Goal: Information Seeking & Learning: Learn about a topic

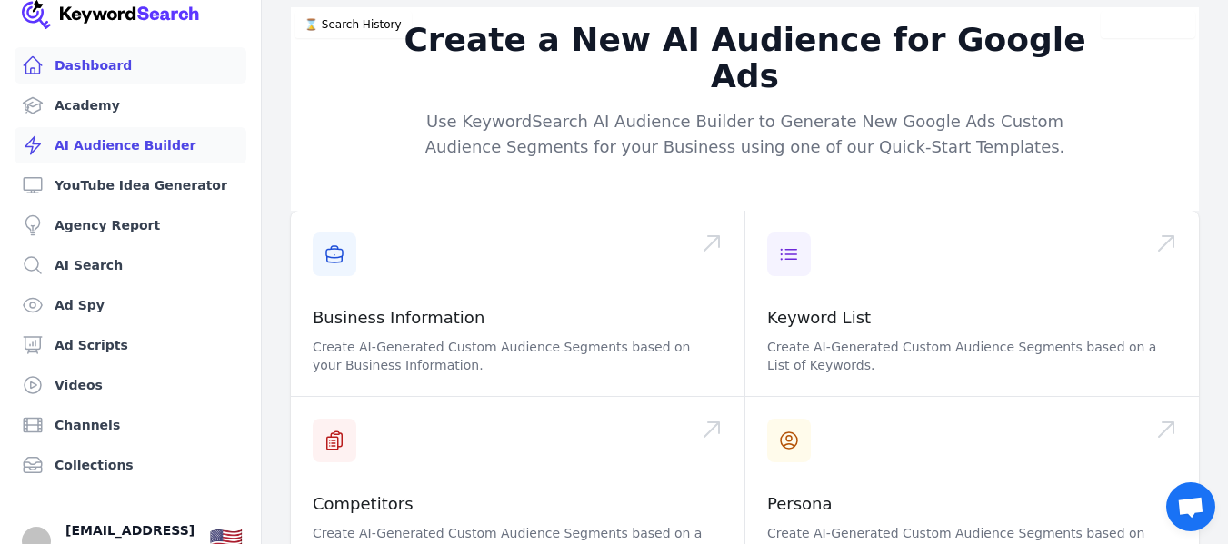
click at [152, 81] on link "Dashboard" at bounding box center [131, 65] width 232 height 36
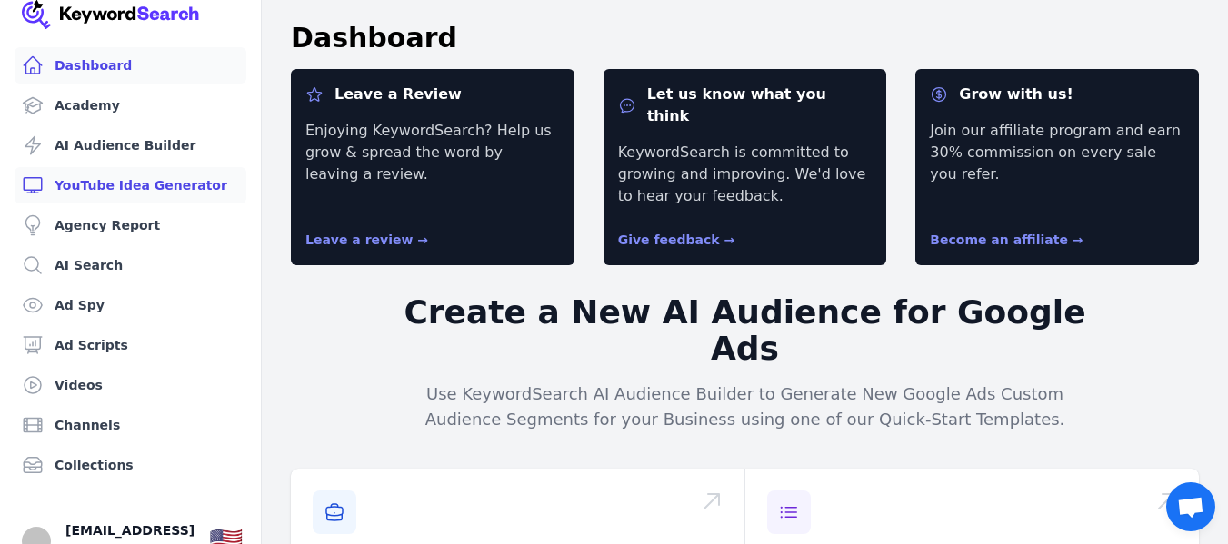
click at [178, 180] on link "YouTube Idea Generator" at bounding box center [131, 185] width 232 height 36
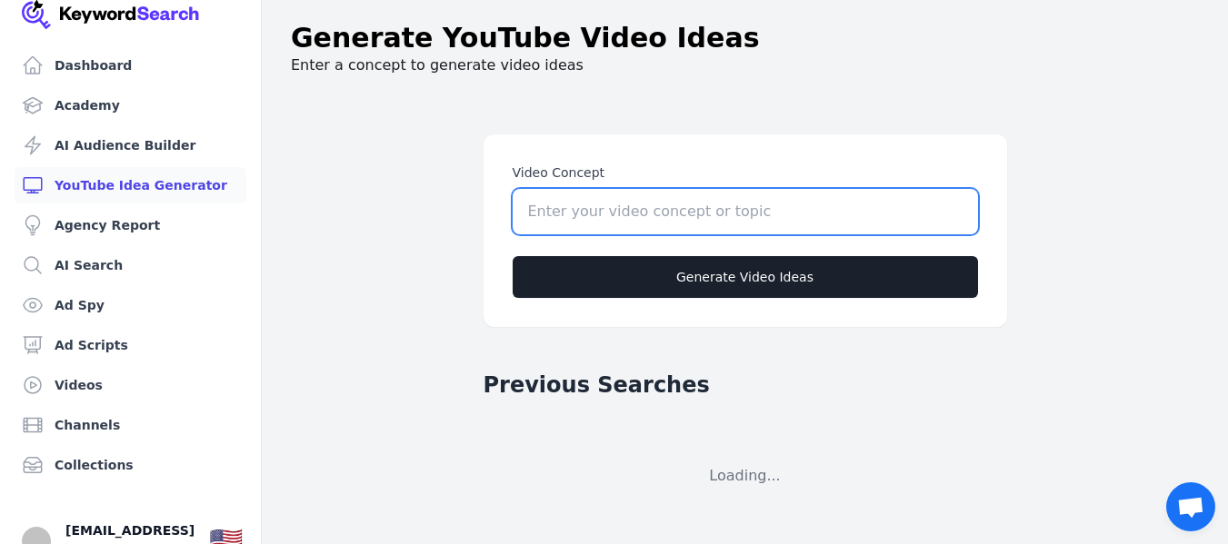
click at [635, 215] on input "Video Concept" at bounding box center [745, 211] width 465 height 45
paste input "Brawl Stars QR Code for Unlimited Gems & New Brawler"
type input "Brawl Stars QR Code for Unlimited Gems & New Brawler"
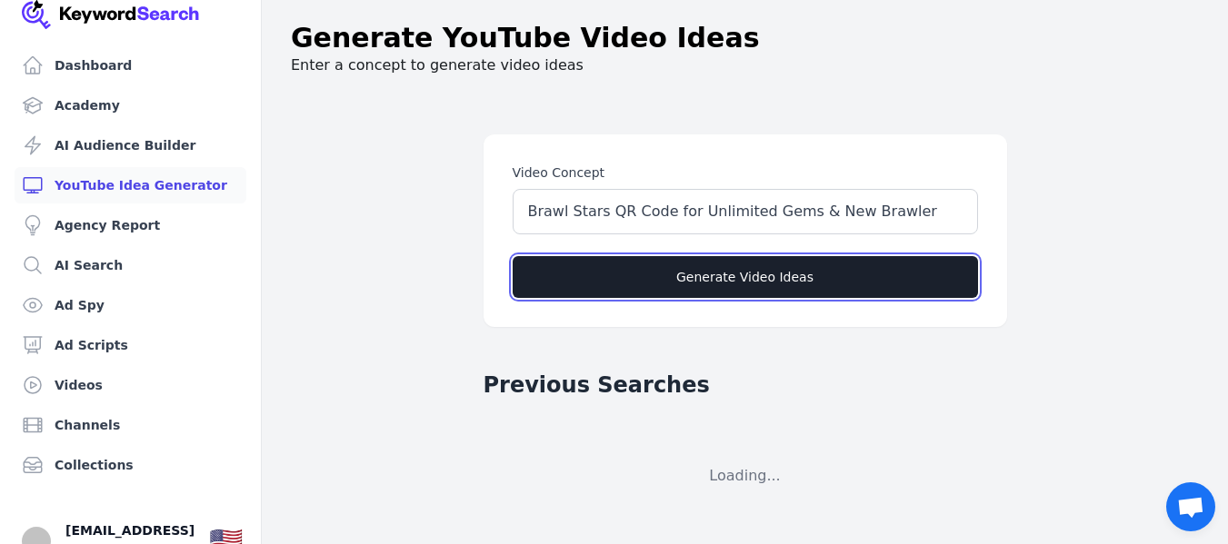
click at [668, 288] on button "Generate Video Ideas" at bounding box center [745, 277] width 465 height 42
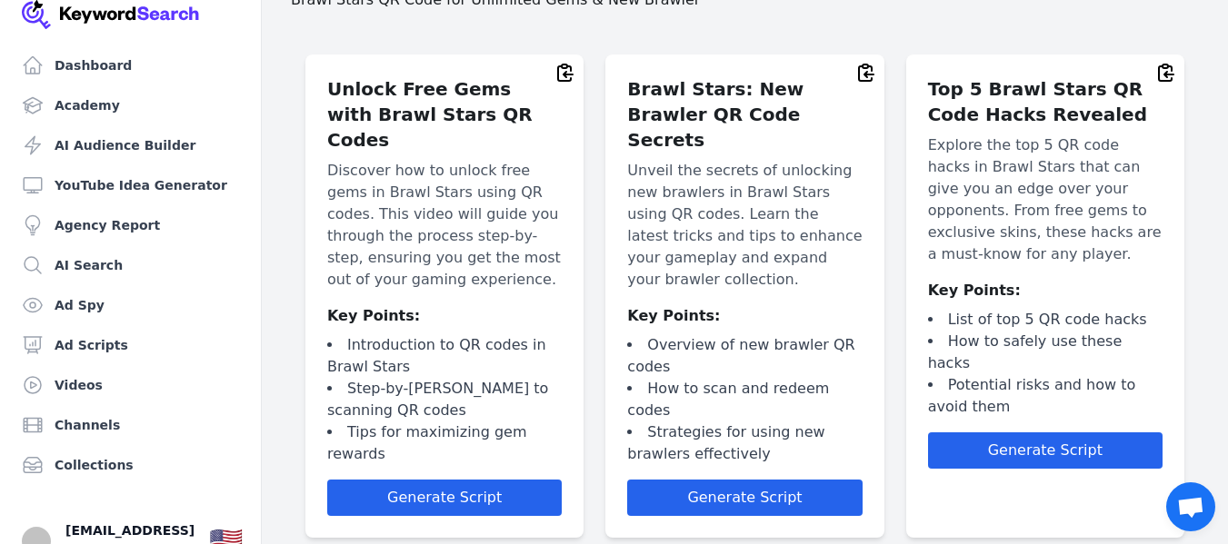
scroll to position [65, 0]
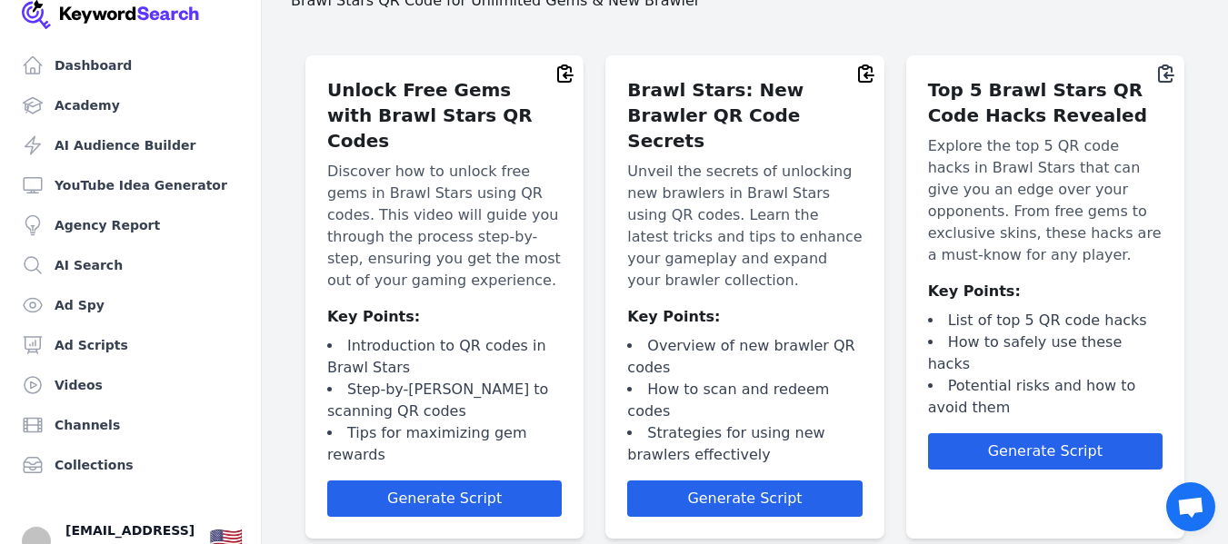
click at [1172, 77] on icon at bounding box center [1166, 74] width 22 height 22
click at [1065, 441] on button "Generate Script" at bounding box center [1045, 452] width 235 height 36
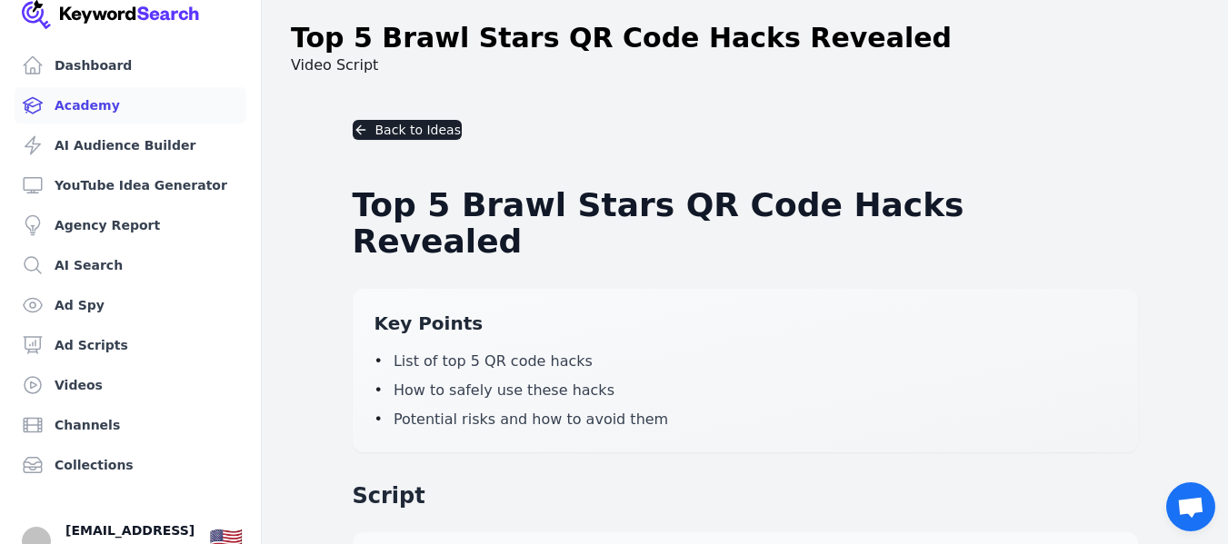
click at [125, 89] on link "Academy" at bounding box center [131, 105] width 232 height 36
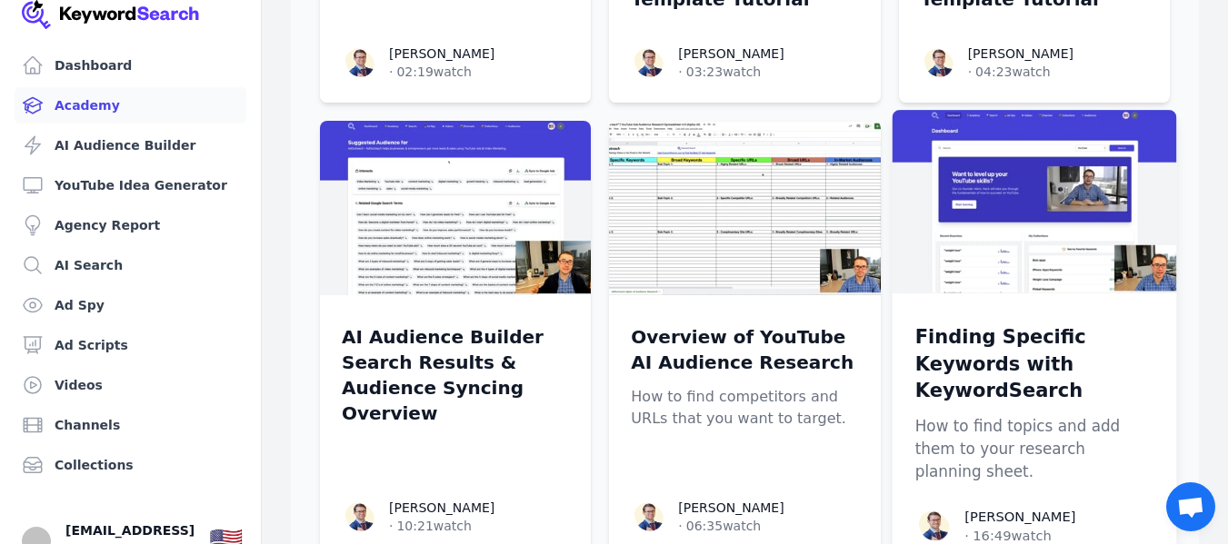
scroll to position [519, 0]
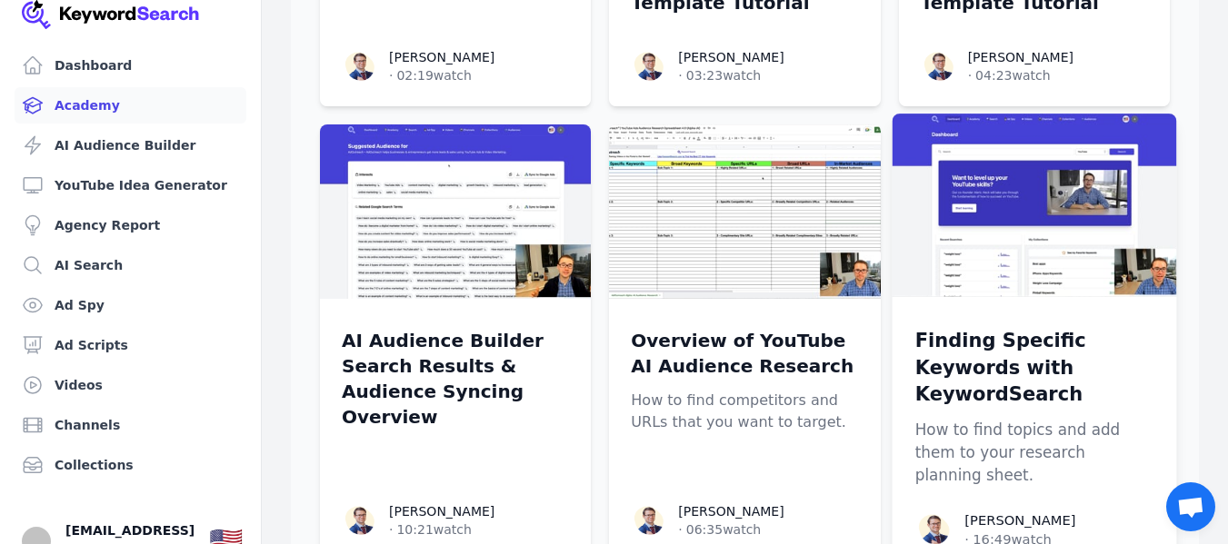
click at [1070, 203] on img at bounding box center [1034, 206] width 284 height 184
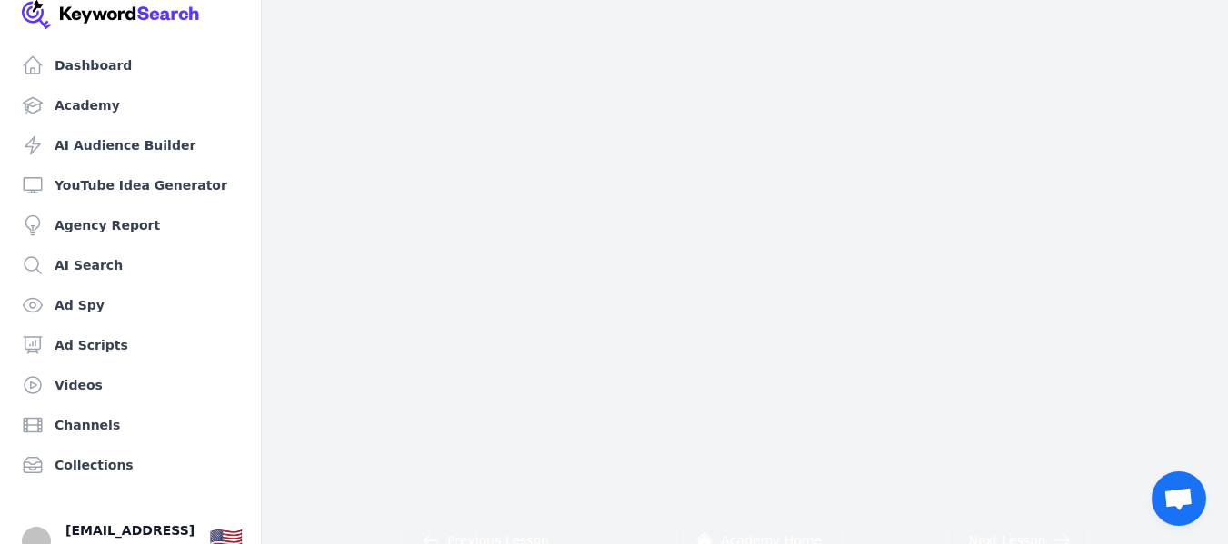
scroll to position [60, 0]
click at [195, 77] on link "Dashboard" at bounding box center [131, 65] width 232 height 36
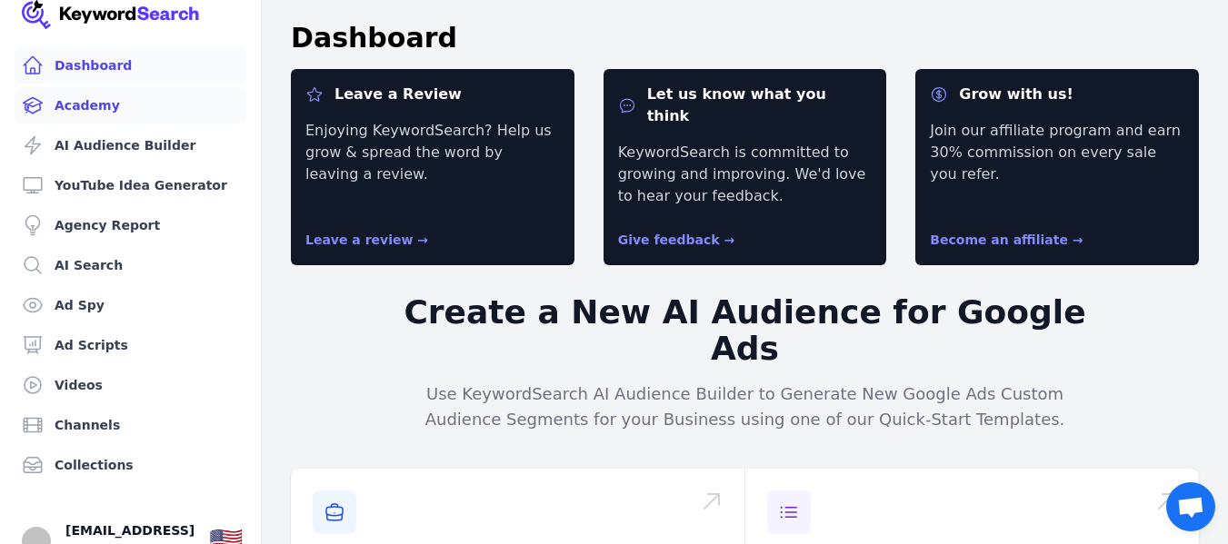
click at [151, 104] on link "Academy" at bounding box center [131, 105] width 232 height 36
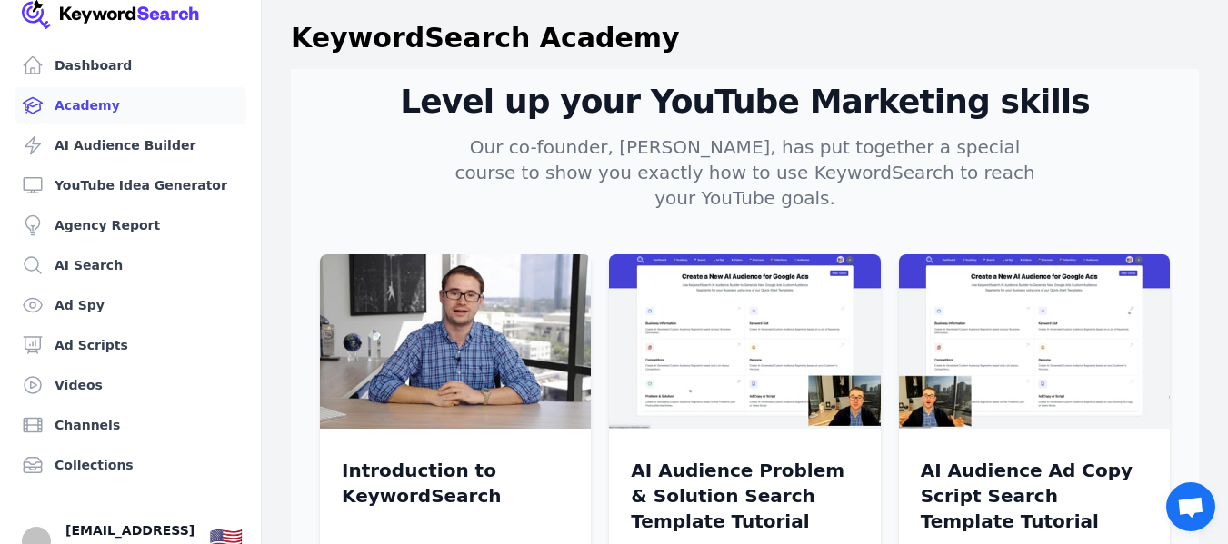
click at [828, 132] on div "Level up your YouTube Marketing skills Our co-founder, Aleric Heck, has put tog…" at bounding box center [745, 147] width 850 height 127
click at [828, 115] on h2 "Level up your YouTube Marketing skills" at bounding box center [745, 102] width 850 height 36
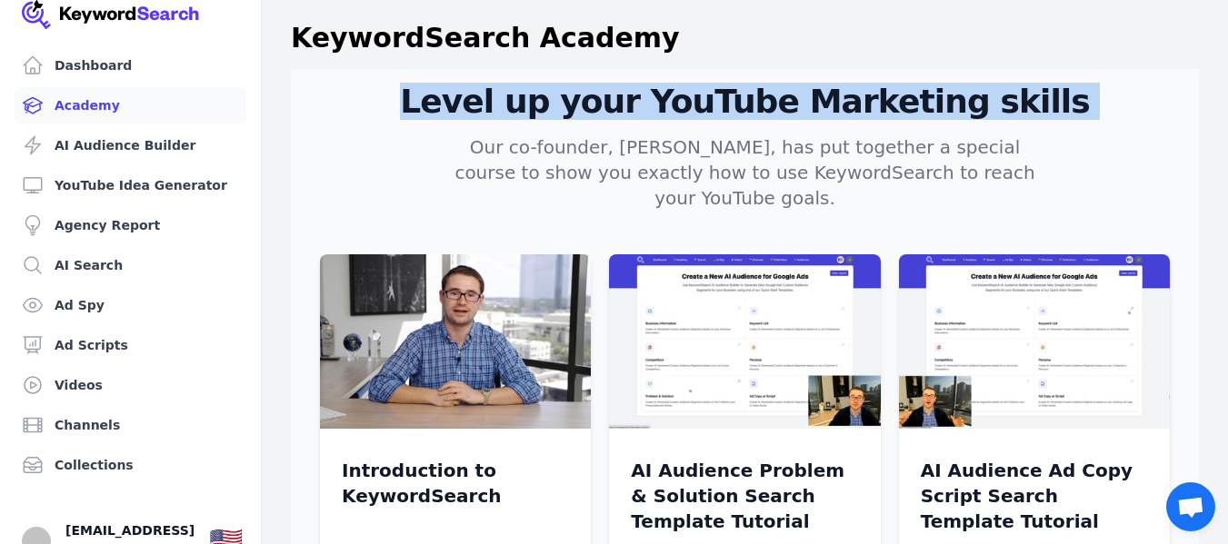
click at [828, 115] on h2 "Level up your YouTube Marketing skills" at bounding box center [745, 102] width 850 height 36
click at [699, 135] on p "Our co-founder, Aleric Heck, has put together a special course to show you exac…" at bounding box center [745, 173] width 611 height 76
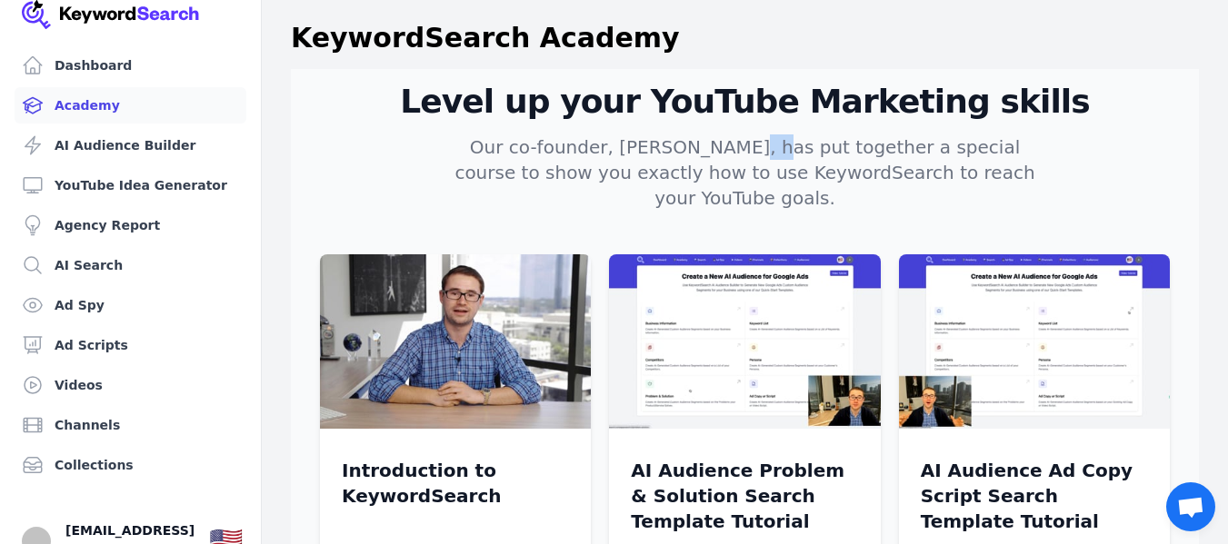
click at [698, 135] on p "Our co-founder, Aleric Heck, has put together a special course to show you exac…" at bounding box center [745, 173] width 611 height 76
click at [697, 135] on p "Our co-founder, Aleric Heck, has put together a special course to show you exac…" at bounding box center [745, 173] width 611 height 76
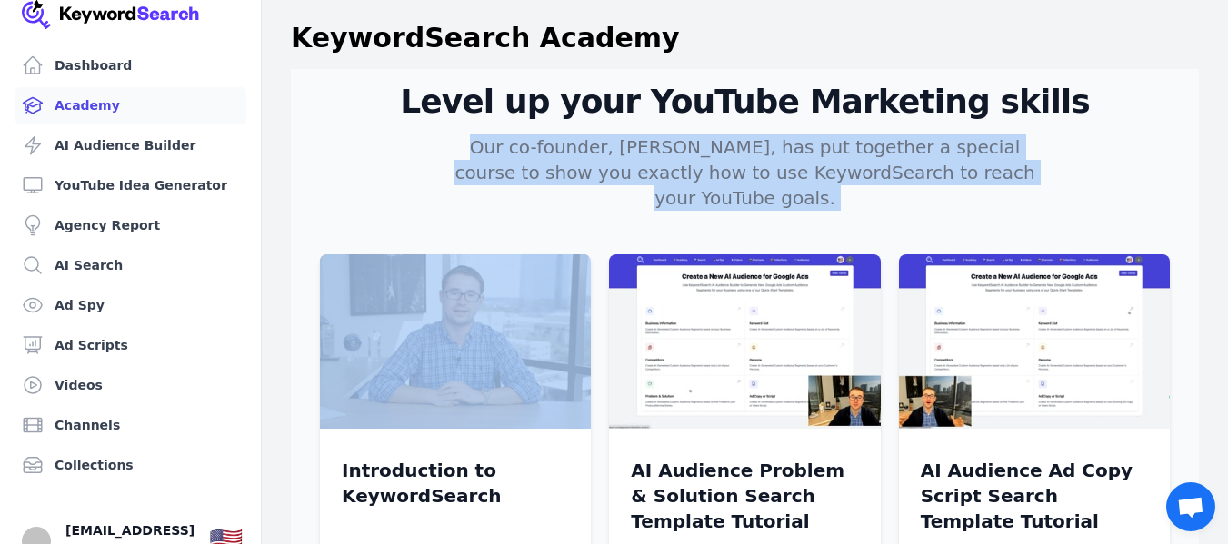
click at [697, 135] on p "Our co-founder, Aleric Heck, has put together a special course to show you exac…" at bounding box center [745, 173] width 611 height 76
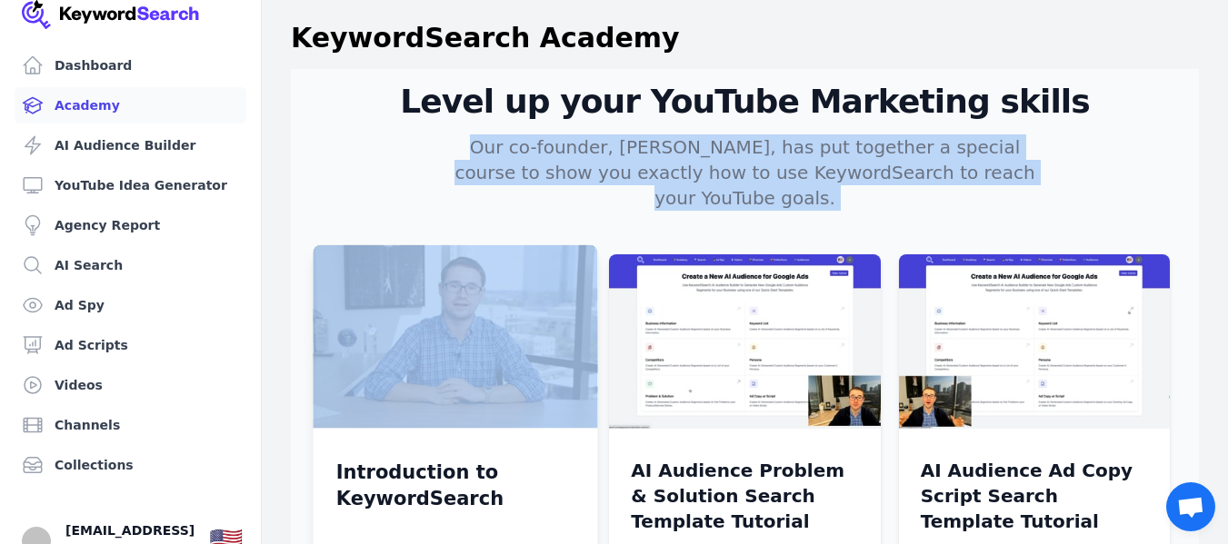
click at [529, 288] on img at bounding box center [456, 337] width 284 height 184
